Goal: Information Seeking & Learning: Check status

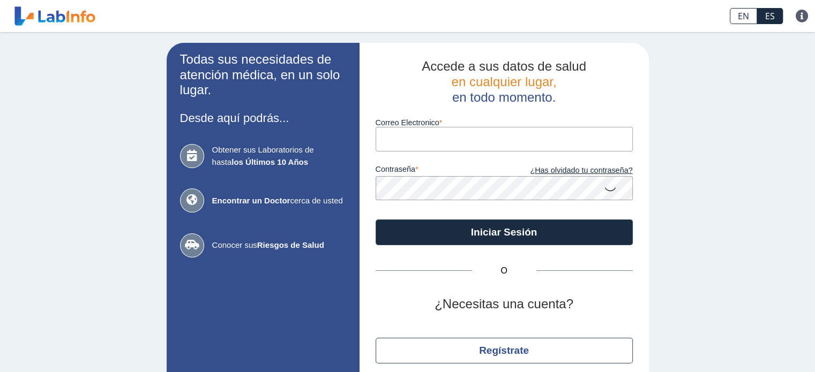
drag, startPoint x: 0, startPoint y: 0, endPoint x: 436, endPoint y: 137, distance: 457.3
click at [436, 137] on input "Correo Electronico" at bounding box center [503, 139] width 257 height 24
click at [497, 142] on input "[EMAIL_ADDRESS]" at bounding box center [503, 139] width 257 height 24
type input "[EMAIL_ADDRESS][DOMAIN_NAME]"
click at [375, 220] on button "Iniciar Sesión" at bounding box center [503, 233] width 257 height 26
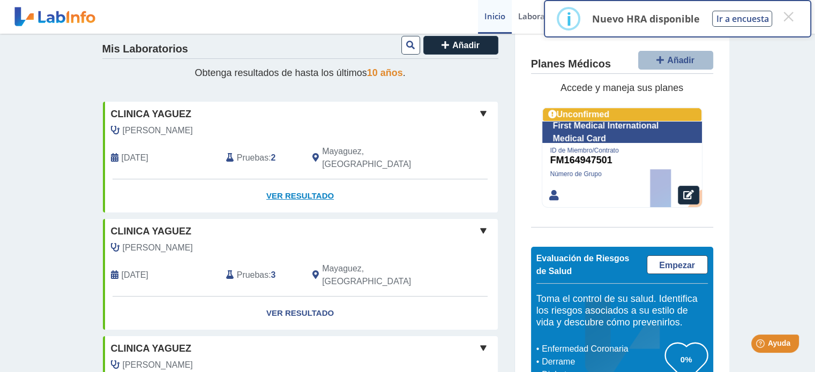
scroll to position [139, 0]
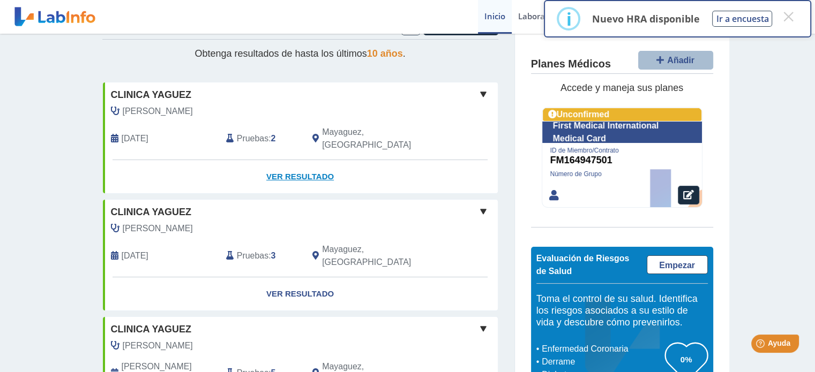
click at [287, 160] on link "Ver Resultado" at bounding box center [300, 177] width 395 height 34
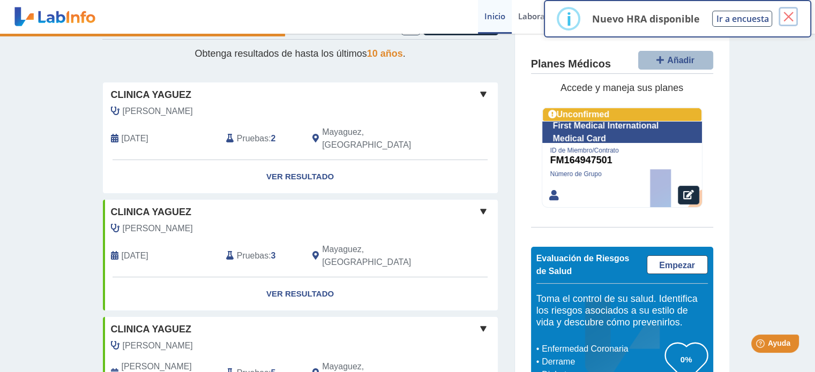
click at [789, 19] on button "×" at bounding box center [787, 16] width 19 height 19
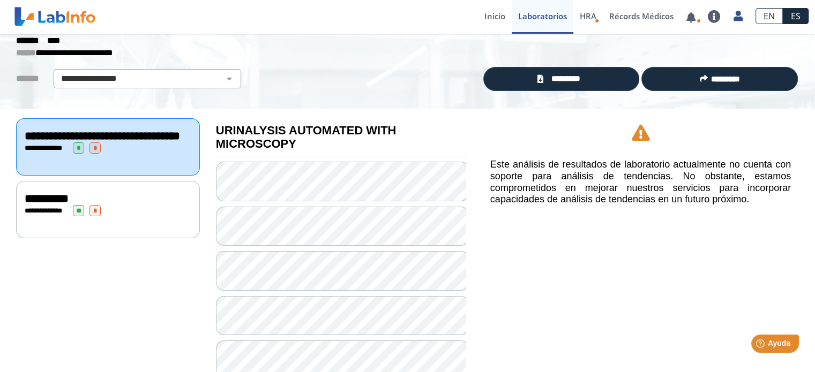
scroll to position [48, 0]
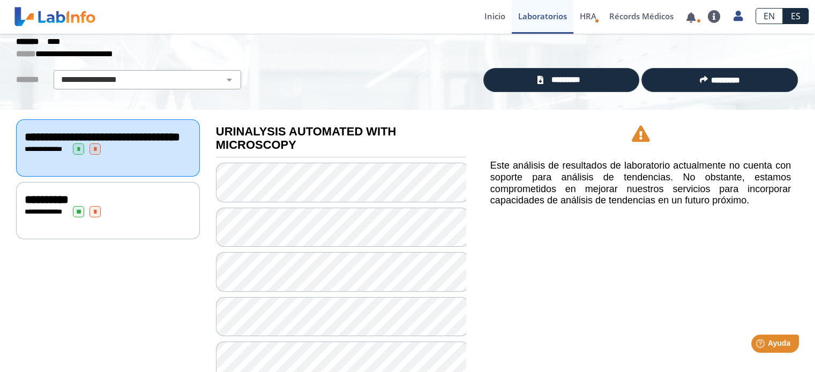
click at [127, 217] on div "**********" at bounding box center [108, 211] width 167 height 11
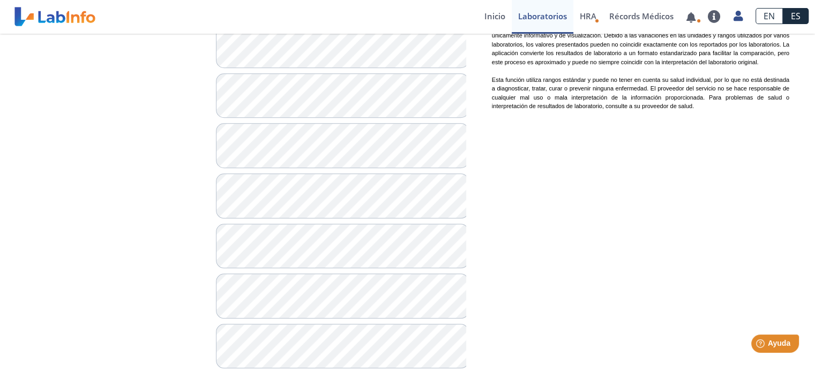
scroll to position [993, 0]
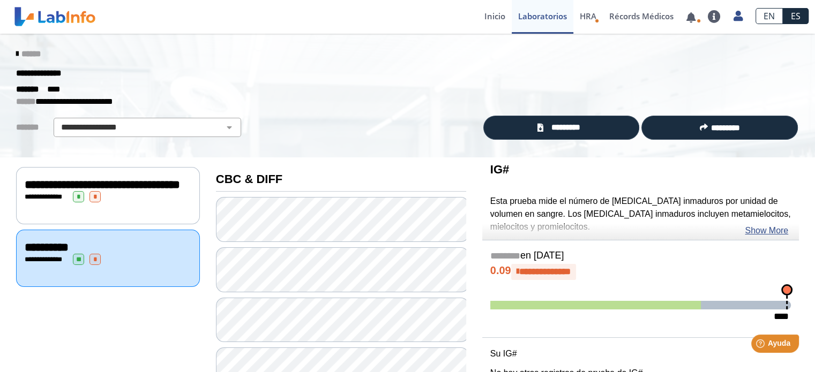
scroll to position [14, 0]
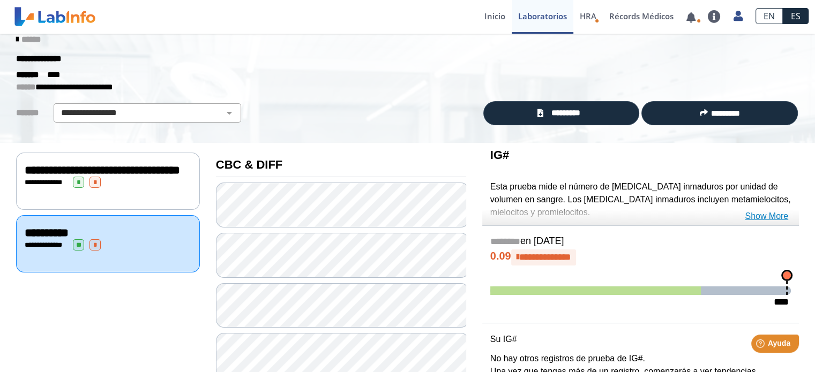
click at [756, 215] on link "Show More" at bounding box center [765, 216] width 43 height 13
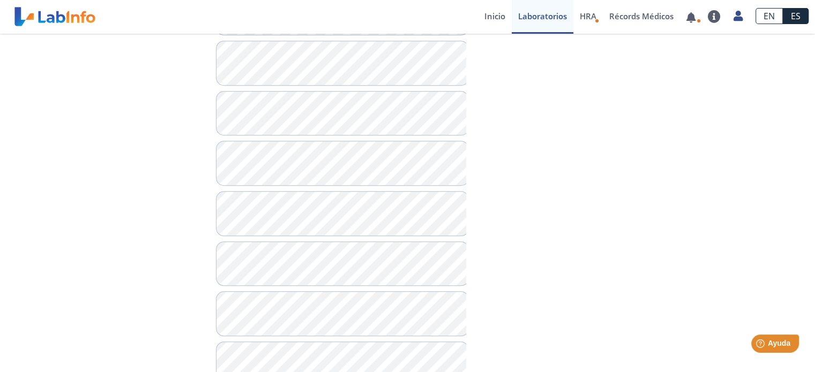
scroll to position [993, 0]
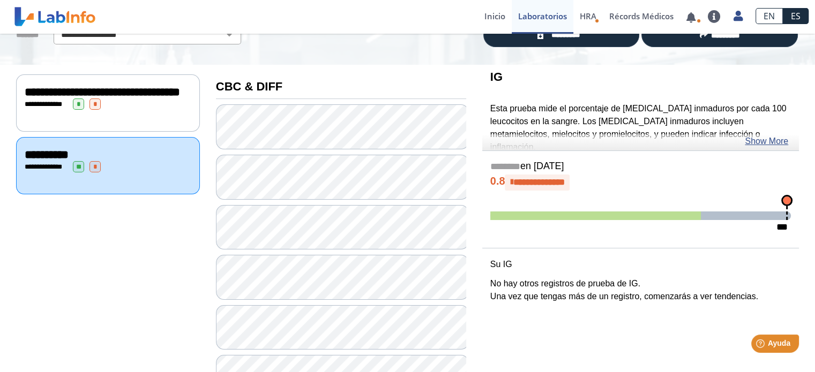
scroll to position [92, 0]
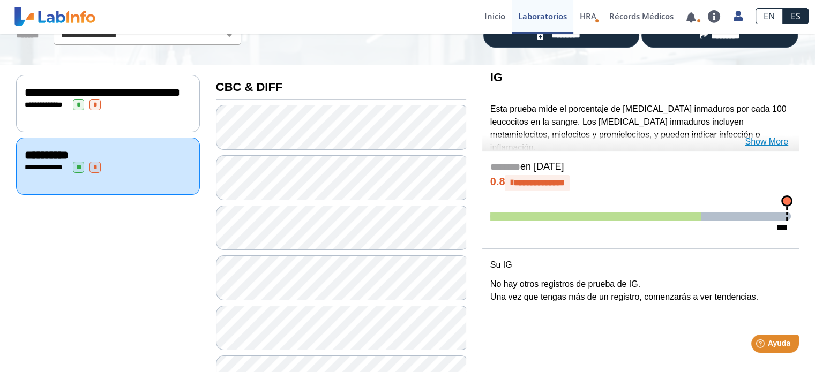
click at [775, 141] on link "Show More" at bounding box center [765, 141] width 43 height 13
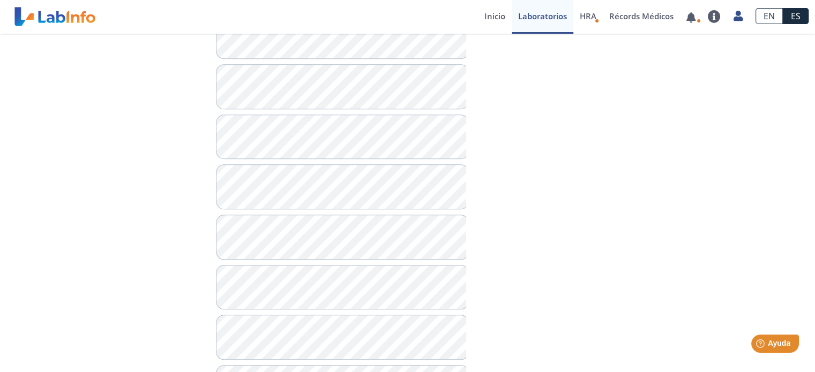
scroll to position [880, 0]
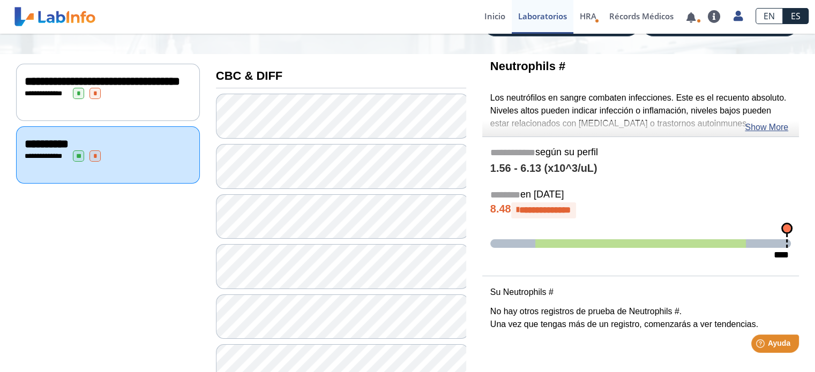
scroll to position [102, 0]
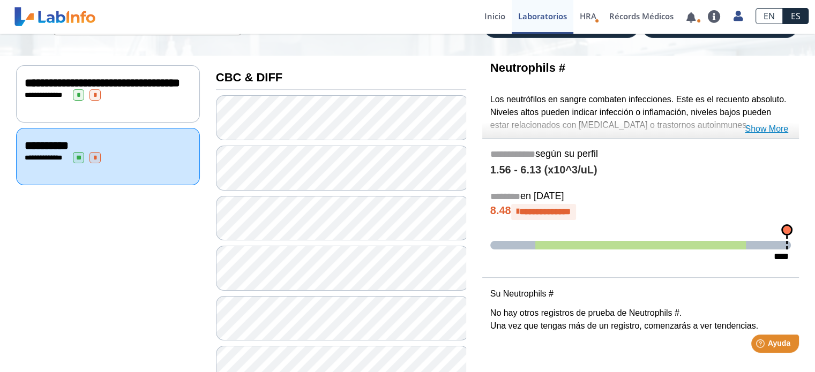
click at [752, 129] on link "Show More" at bounding box center [765, 129] width 43 height 13
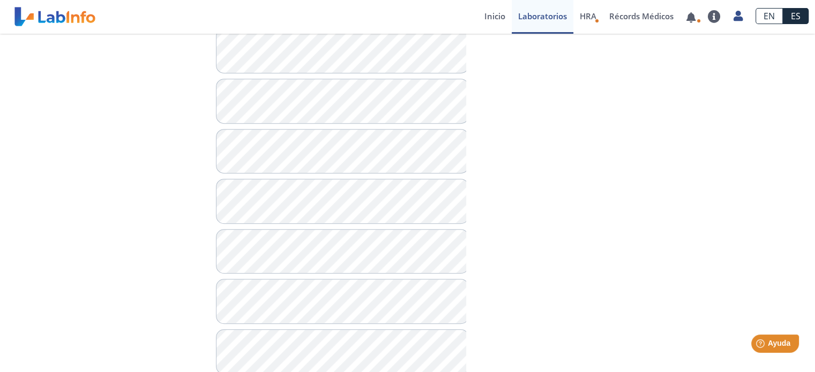
scroll to position [493, 0]
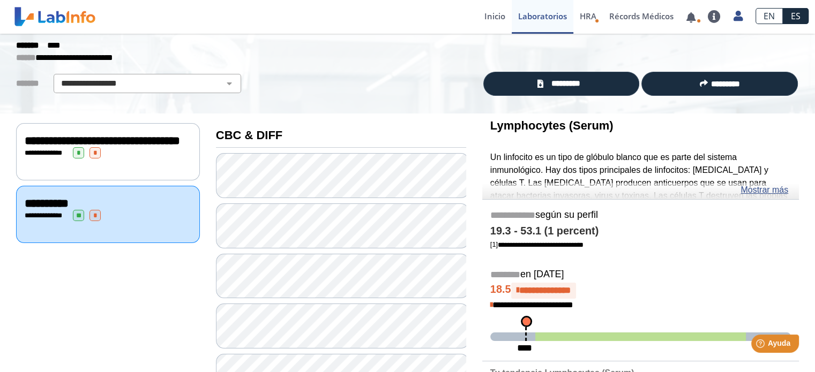
scroll to position [44, 0]
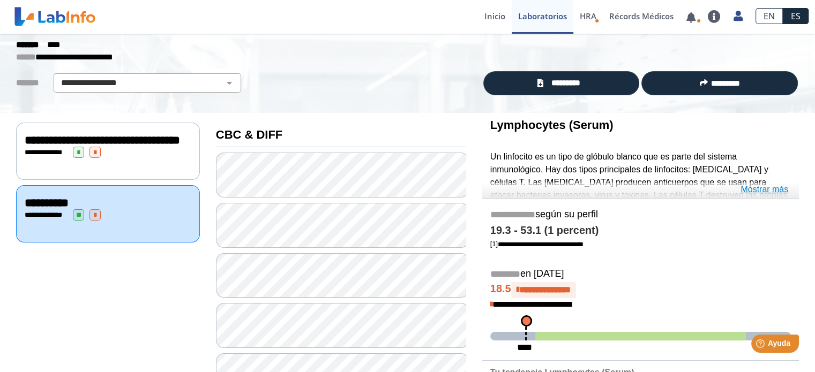
click at [759, 188] on link "Mostrar más" at bounding box center [764, 189] width 48 height 13
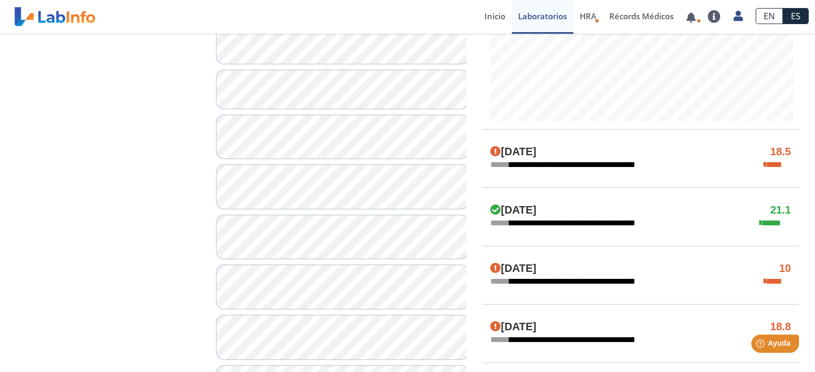
scroll to position [534, 0]
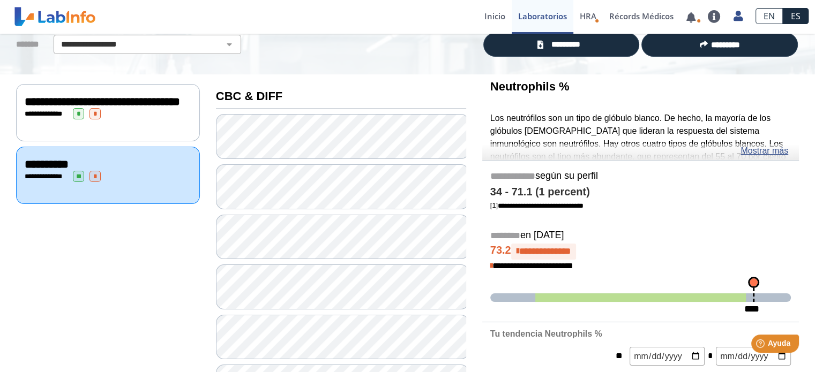
scroll to position [82, 0]
click at [771, 147] on link "Mostrar más" at bounding box center [764, 151] width 48 height 13
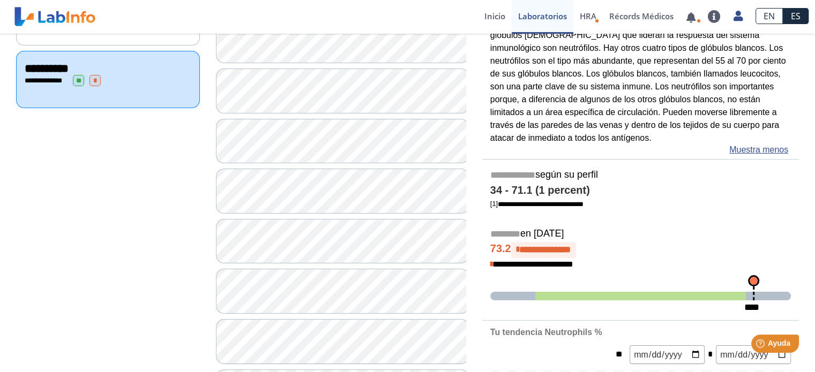
scroll to position [192, 0]
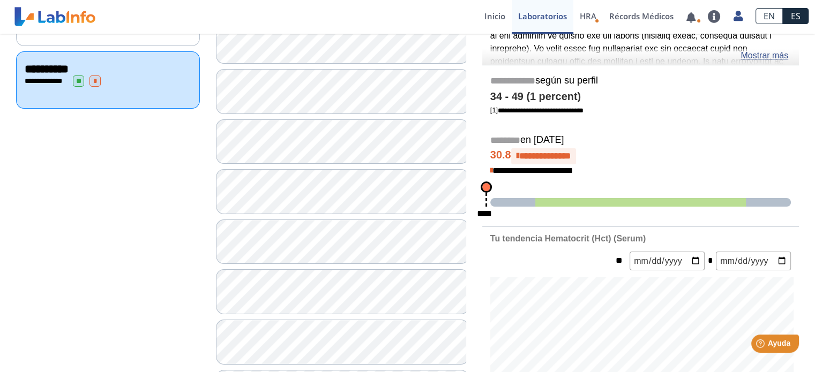
scroll to position [71, 0]
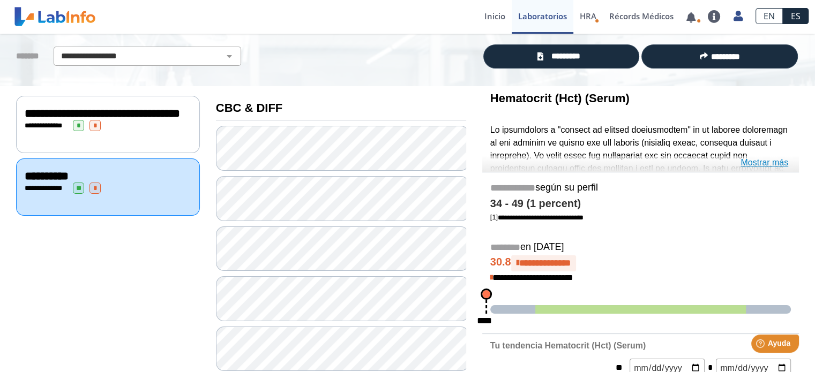
click at [755, 164] on link "Mostrar más" at bounding box center [764, 162] width 48 height 13
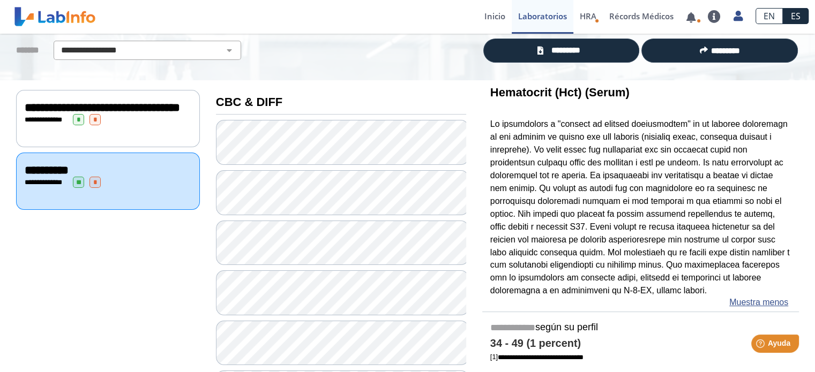
scroll to position [77, 0]
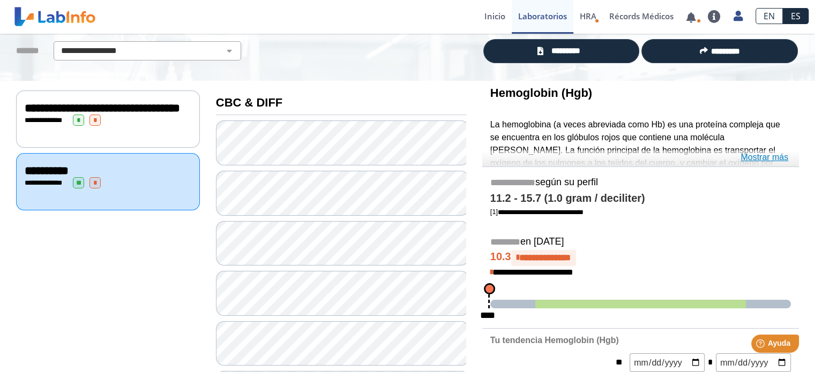
click at [754, 157] on link "Mostrar más" at bounding box center [764, 157] width 48 height 13
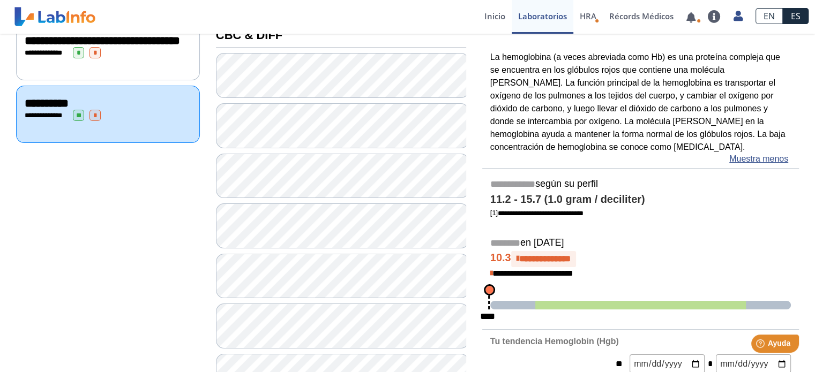
scroll to position [39, 0]
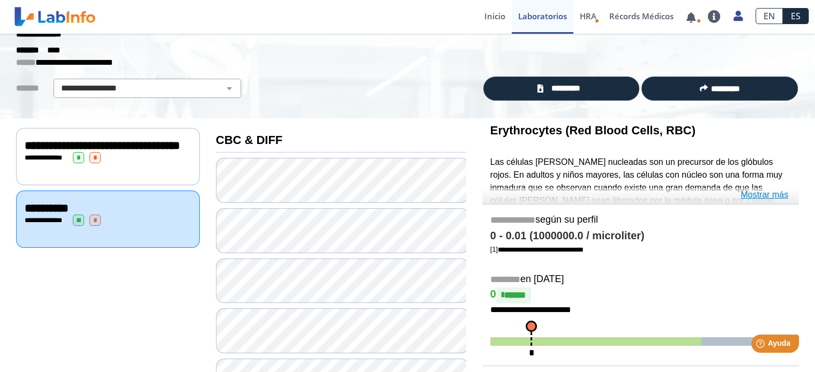
drag, startPoint x: 771, startPoint y: 192, endPoint x: 776, endPoint y: 198, distance: 8.4
click at [776, 198] on link "Mostrar más" at bounding box center [764, 195] width 48 height 13
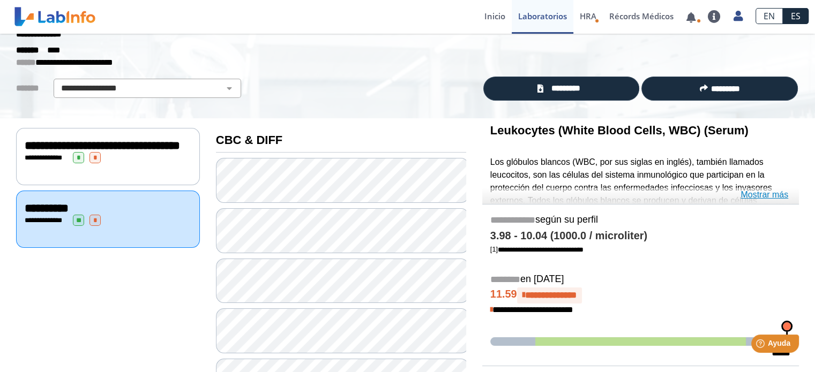
click at [767, 193] on link "Mostrar más" at bounding box center [764, 195] width 48 height 13
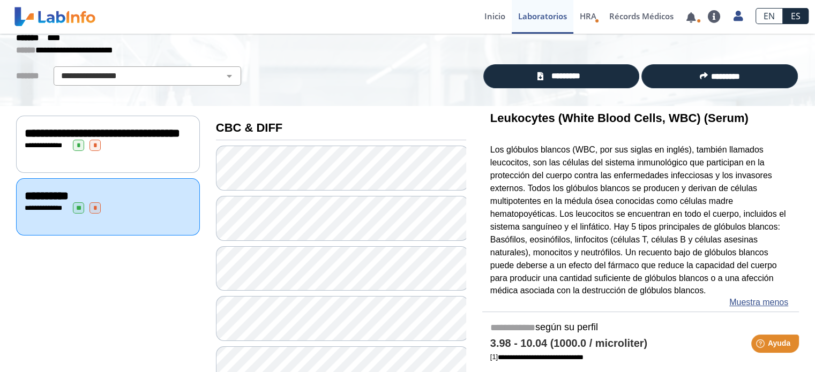
scroll to position [52, 0]
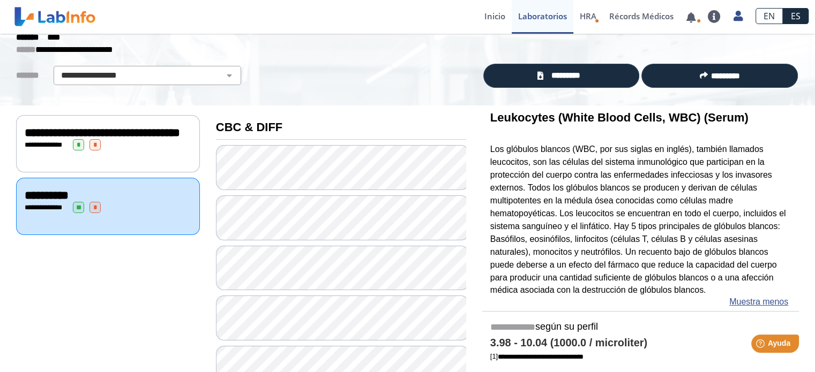
click at [109, 172] on div "**********" at bounding box center [108, 143] width 184 height 57
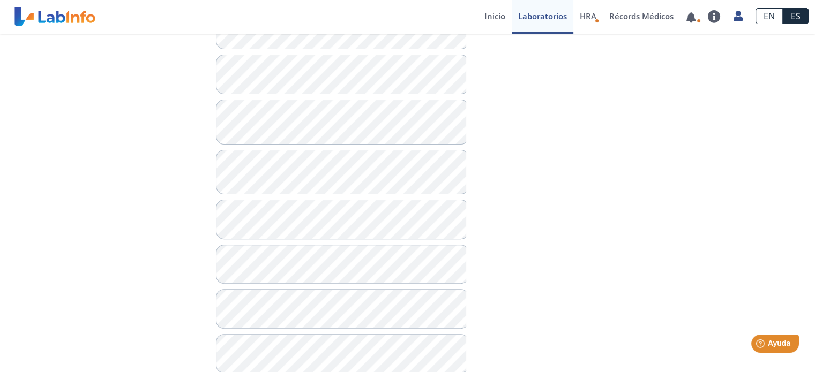
scroll to position [342, 0]
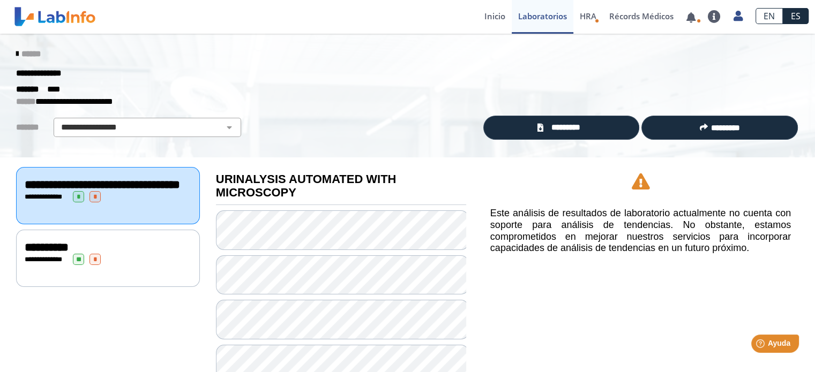
click at [156, 263] on div "**********" at bounding box center [108, 259] width 167 height 11
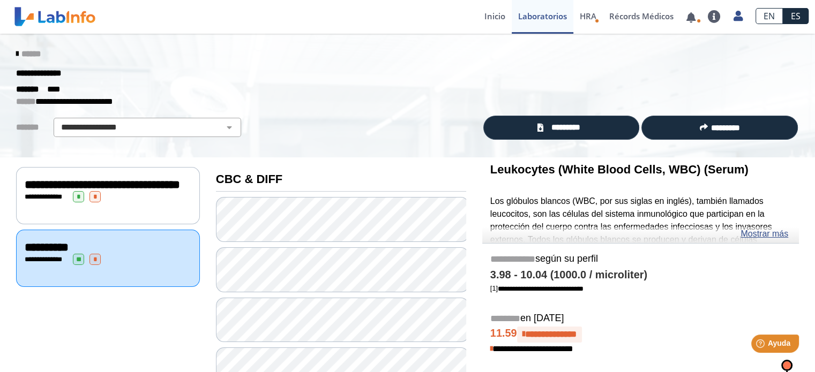
click at [145, 202] on div "**********" at bounding box center [108, 196] width 167 height 11
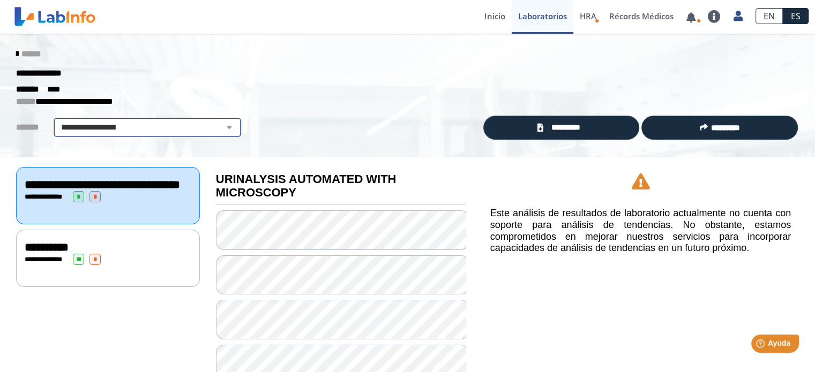
click at [189, 119] on div "**********" at bounding box center [147, 127] width 187 height 19
click at [16, 57] on icon at bounding box center [17, 54] width 2 height 9
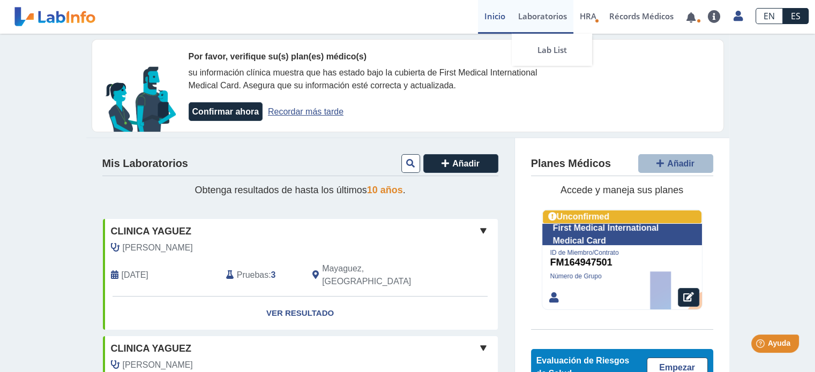
click at [537, 17] on link "Laboratorios" at bounding box center [542, 17] width 62 height 34
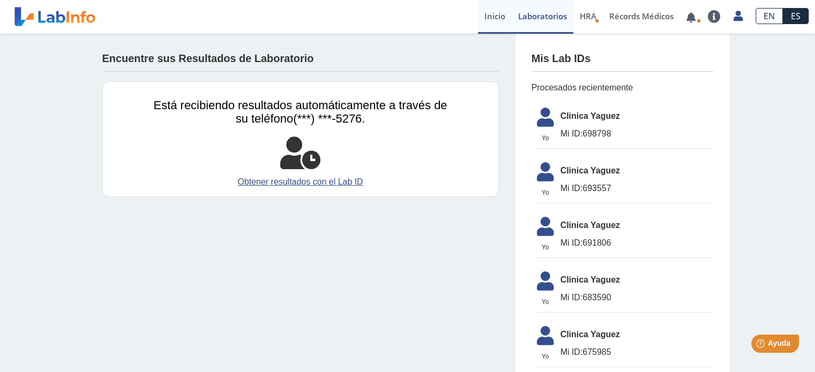
click at [495, 15] on link "Inicio" at bounding box center [495, 17] width 34 height 34
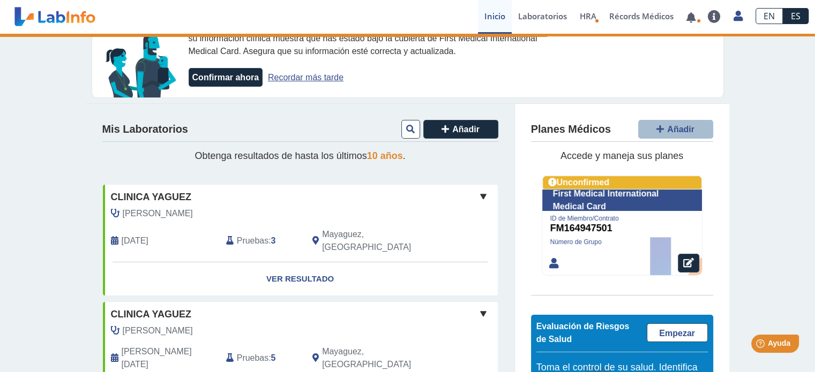
scroll to position [35, 0]
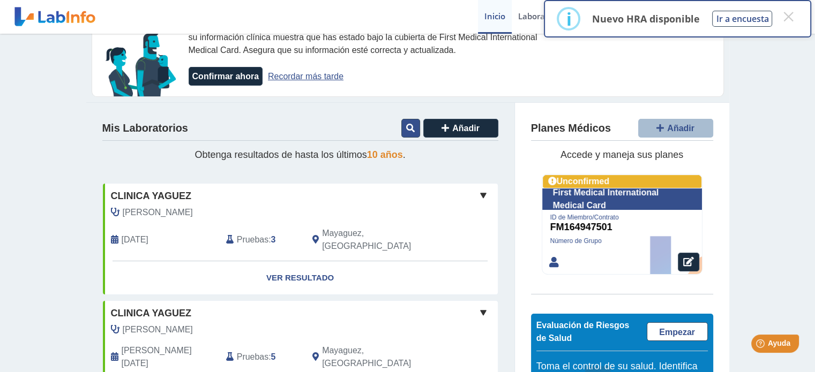
click at [406, 132] on icon at bounding box center [410, 128] width 9 height 9
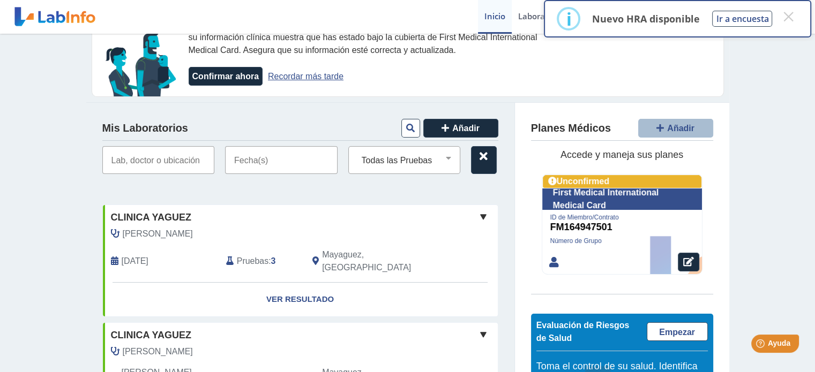
click at [276, 161] on input "text" at bounding box center [281, 160] width 112 height 28
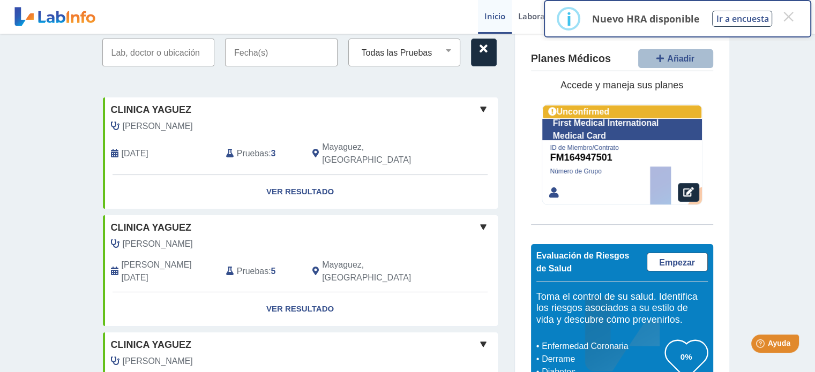
scroll to position [0, 0]
